Goal: Transaction & Acquisition: Purchase product/service

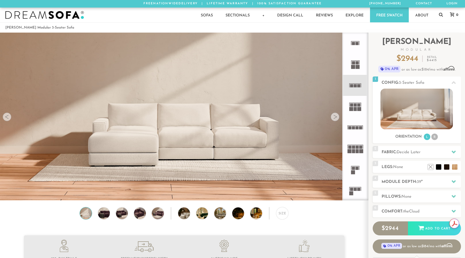
scroll to position [6147, 465]
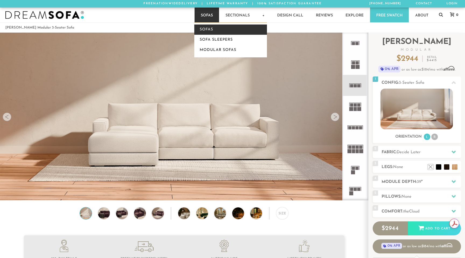
click at [208, 29] on link "Sofas" at bounding box center [230, 30] width 73 height 10
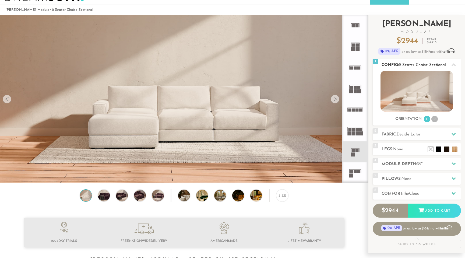
scroll to position [18, 0]
click at [445, 134] on h2 "Fabric: Decide Later" at bounding box center [421, 134] width 79 height 6
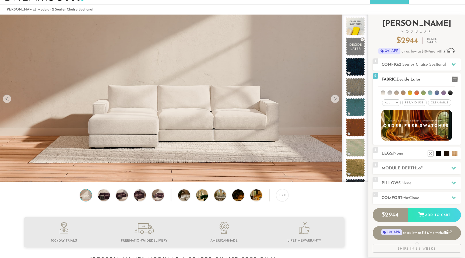
click at [419, 126] on img at bounding box center [417, 125] width 78 height 34
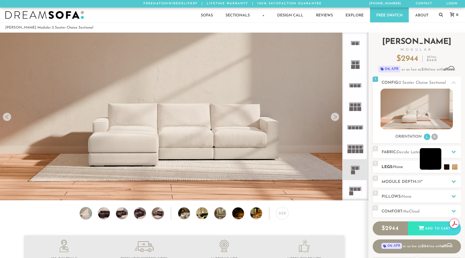
click at [438, 167] on li at bounding box center [431, 159] width 22 height 22
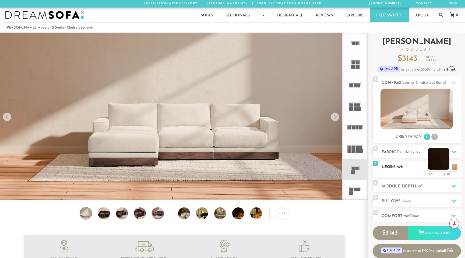
click at [447, 167] on li at bounding box center [439, 159] width 22 height 22
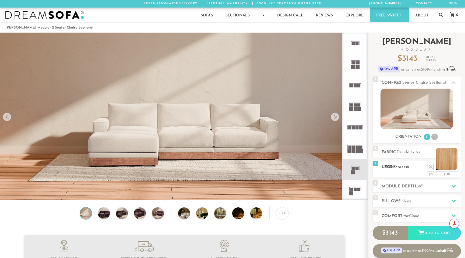
click at [455, 167] on li at bounding box center [447, 159] width 22 height 22
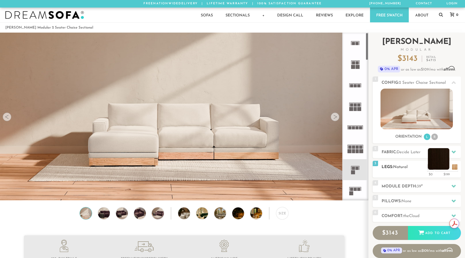
click at [447, 165] on li at bounding box center [439, 159] width 22 height 22
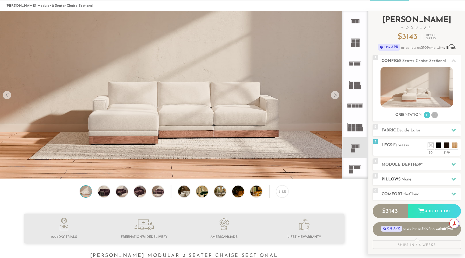
scroll to position [26, 0]
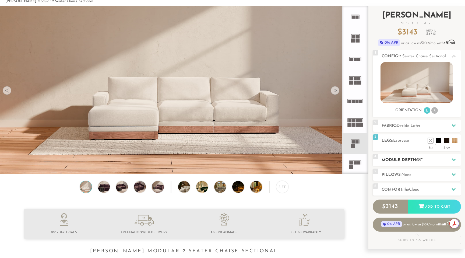
click at [408, 159] on h2 "Module Depth: 39 "" at bounding box center [421, 160] width 79 height 6
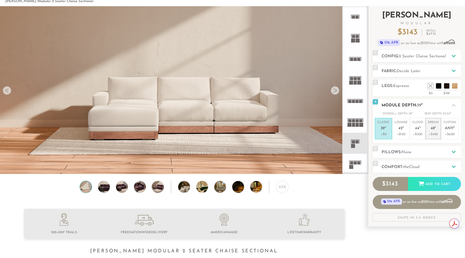
click at [431, 132] on p "+$450" at bounding box center [433, 134] width 11 height 5
click at [418, 131] on p "Cloud 44 "" at bounding box center [417, 126] width 11 height 12
click at [397, 130] on p "Lounge 42 "" at bounding box center [401, 126] width 13 height 12
click at [388, 130] on p "Classic 39 "" at bounding box center [383, 126] width 12 height 12
click at [407, 130] on p "Lounge 42 "" at bounding box center [401, 126] width 13 height 12
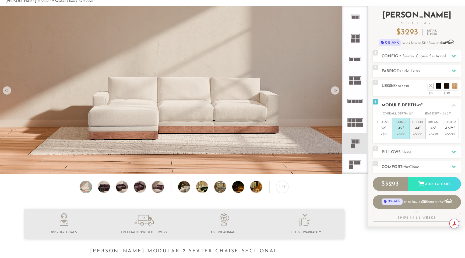
click at [421, 130] on p "Cloud 44 "" at bounding box center [417, 126] width 11 height 12
click at [440, 136] on li "Dream 48 " +$450" at bounding box center [434, 128] width 16 height 21
click at [452, 133] on p "+$600" at bounding box center [450, 134] width 13 height 5
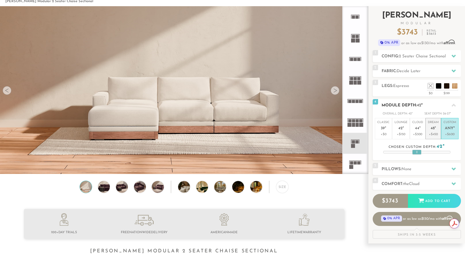
click at [436, 134] on p "+$450" at bounding box center [433, 134] width 11 height 5
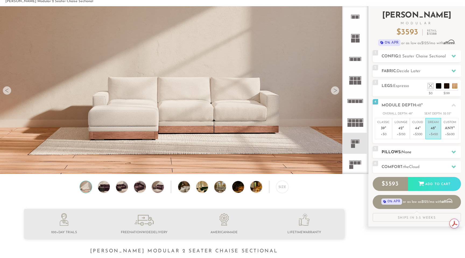
click at [418, 149] on h2 "Pillows: None" at bounding box center [421, 152] width 79 height 6
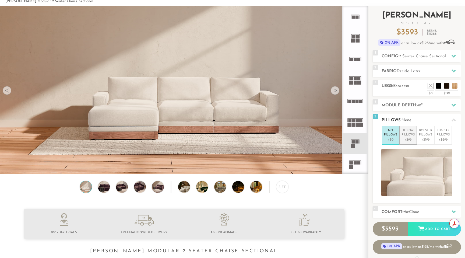
click at [408, 137] on p "Throw Pillows" at bounding box center [408, 132] width 13 height 9
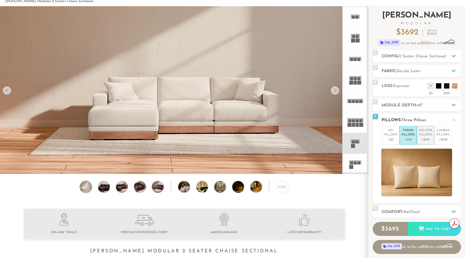
click at [426, 138] on p "+$199" at bounding box center [425, 139] width 13 height 5
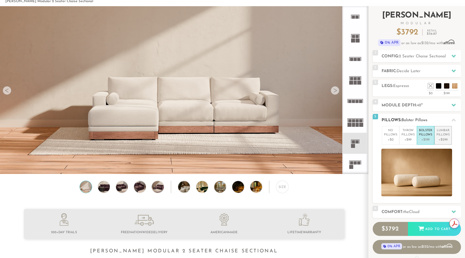
click at [443, 137] on p "+$299" at bounding box center [443, 139] width 13 height 5
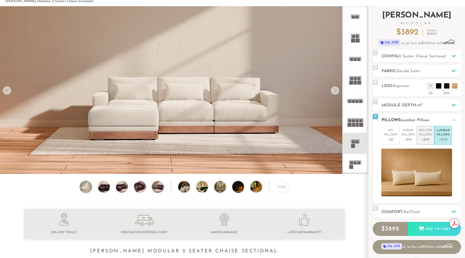
click at [423, 134] on p "Bolster Pillows" at bounding box center [425, 132] width 13 height 9
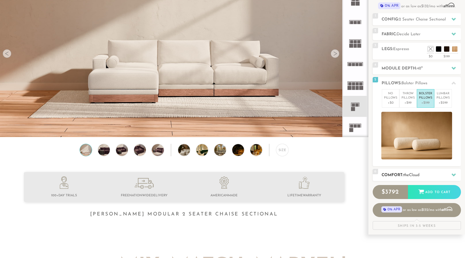
scroll to position [82, 0]
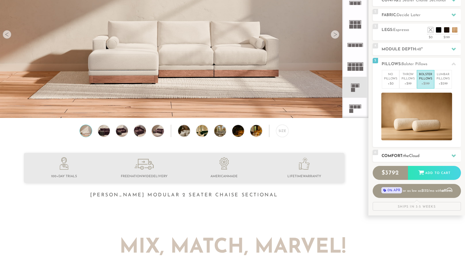
click at [418, 154] on span "Cloud" at bounding box center [414, 156] width 11 height 4
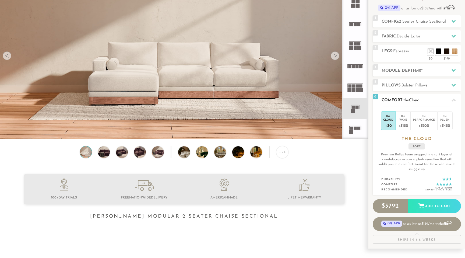
scroll to position [61, 0]
click at [403, 120] on div "Wave" at bounding box center [403, 120] width 10 height 4
click at [392, 120] on div "Cloud" at bounding box center [388, 120] width 10 height 4
click at [442, 122] on div "+$450" at bounding box center [445, 126] width 11 height 8
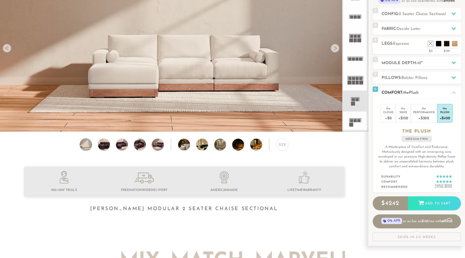
scroll to position [0, 0]
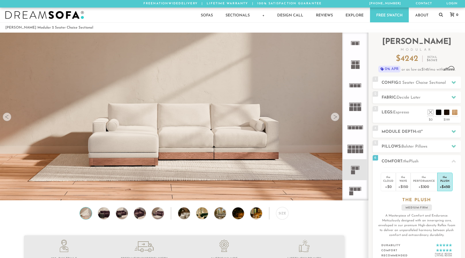
click at [253, 125] on video at bounding box center [184, 95] width 368 height 184
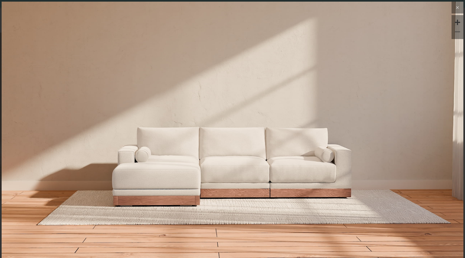
click at [453, 13] on button at bounding box center [458, 8] width 12 height 12
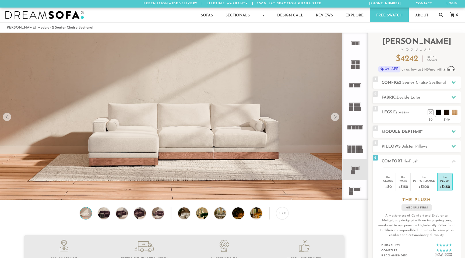
click at [56, 10] on div "Sofas Sofas Sofa Sleepers Modular Sofas Sectionals Sectionals Sectional Sleeper…" at bounding box center [232, 15] width 465 height 15
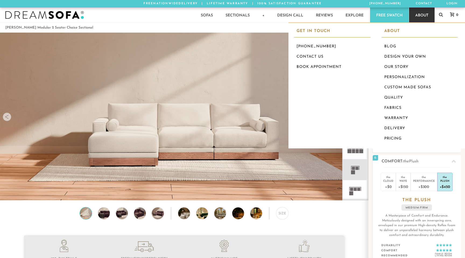
click at [423, 15] on link "About" at bounding box center [422, 15] width 26 height 15
click at [328, 57] on link "Contact Us" at bounding box center [332, 57] width 77 height 10
